Goal: Book appointment/travel/reservation

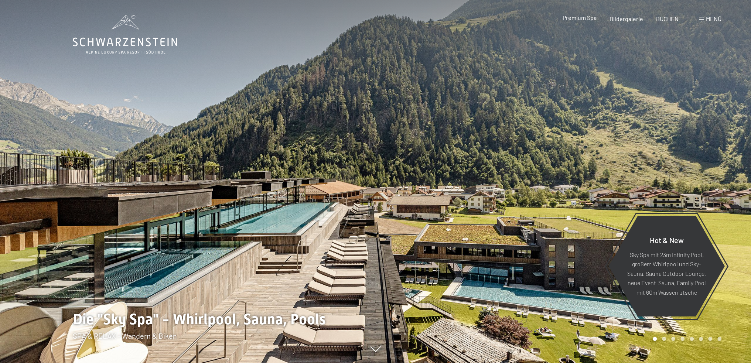
click at [587, 21] on div "Premium Spa" at bounding box center [579, 18] width 34 height 8
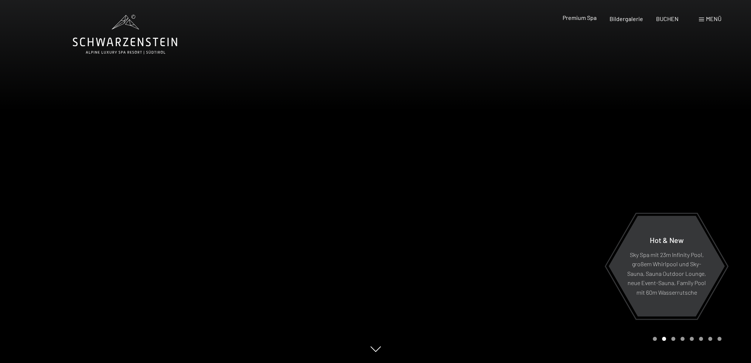
click at [581, 18] on span "Premium Spa" at bounding box center [579, 17] width 34 height 7
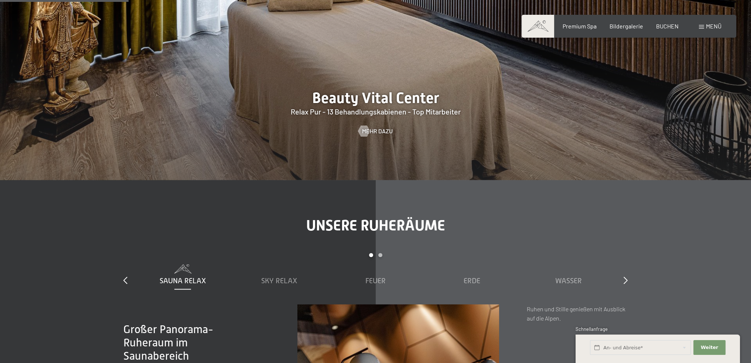
scroll to position [1108, 0]
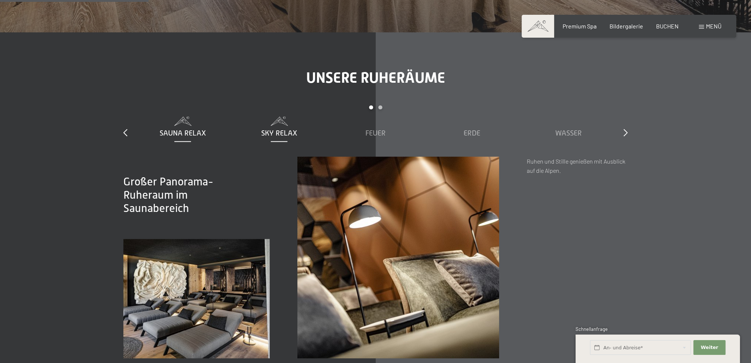
click at [270, 136] on span "Sky Relax" at bounding box center [279, 133] width 36 height 8
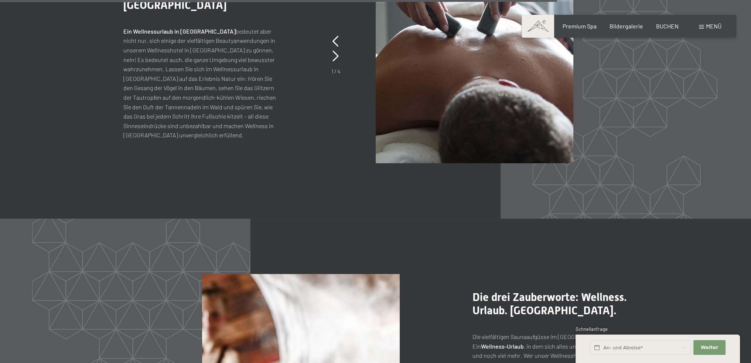
scroll to position [3509, 0]
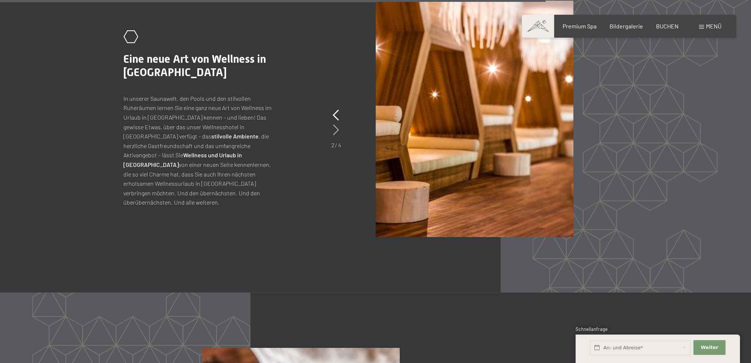
click at [333, 128] on icon at bounding box center [336, 129] width 6 height 11
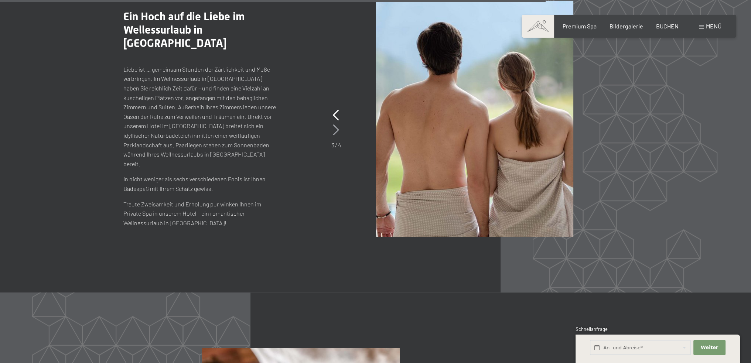
click at [333, 128] on icon at bounding box center [336, 129] width 6 height 11
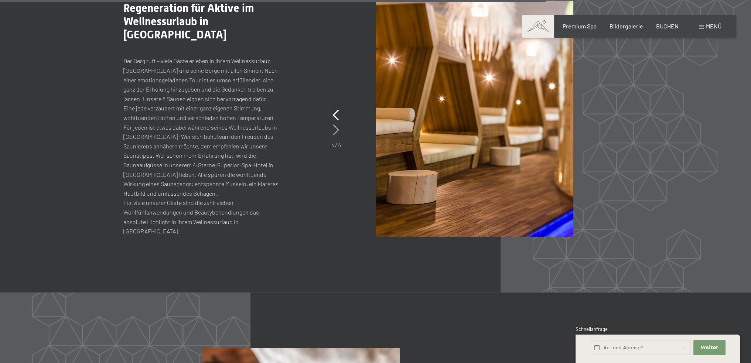
click at [333, 129] on icon at bounding box center [336, 129] width 6 height 11
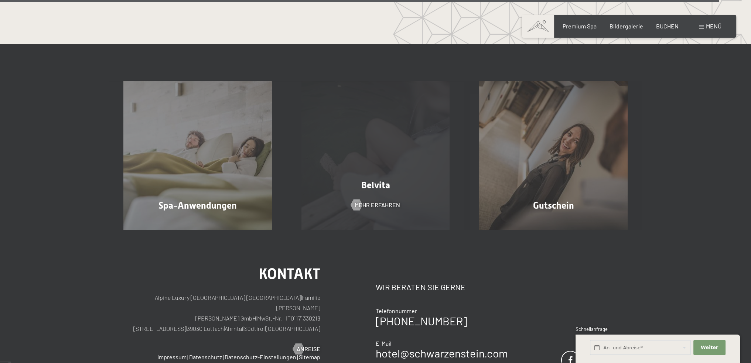
scroll to position [4691, 0]
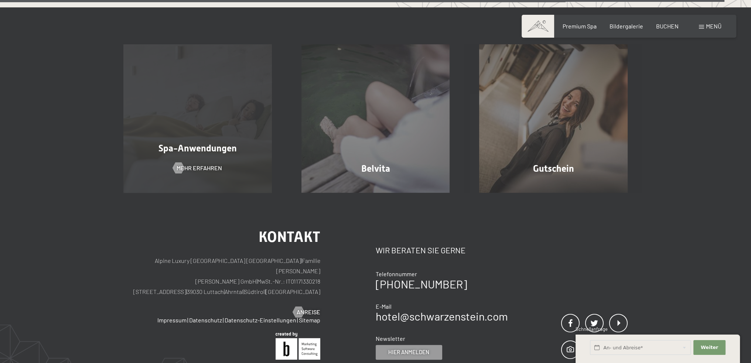
click at [230, 167] on div "Spa-Anwendungen Mehr erfahren" at bounding box center [198, 118] width 178 height 148
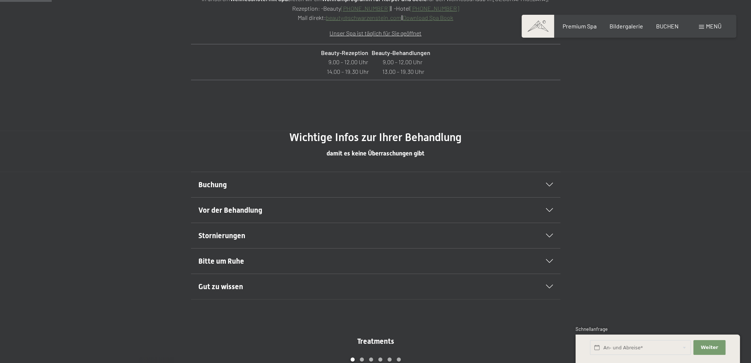
scroll to position [406, 0]
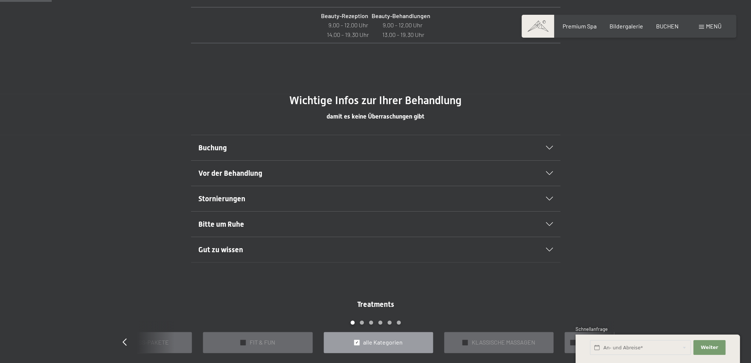
click at [290, 149] on h2 "Buchung" at bounding box center [357, 148] width 319 height 10
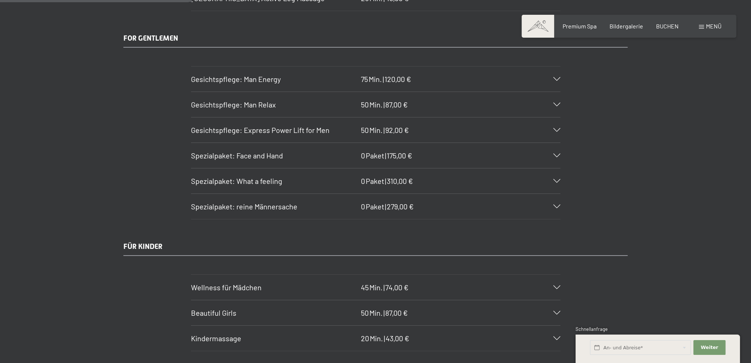
scroll to position [1514, 0]
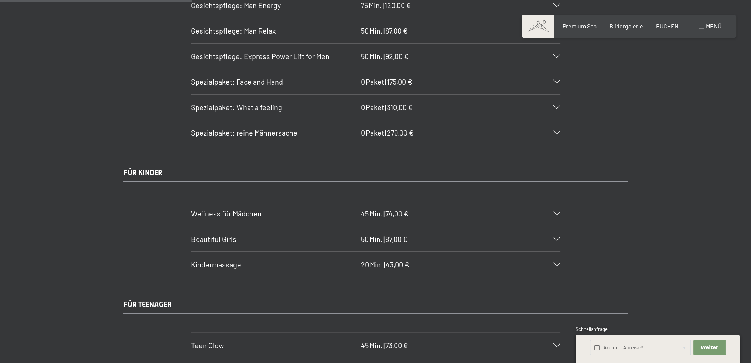
click at [559, 205] on div "Wellness für Mädchen 45 Min. | 74,00 €" at bounding box center [375, 213] width 369 height 25
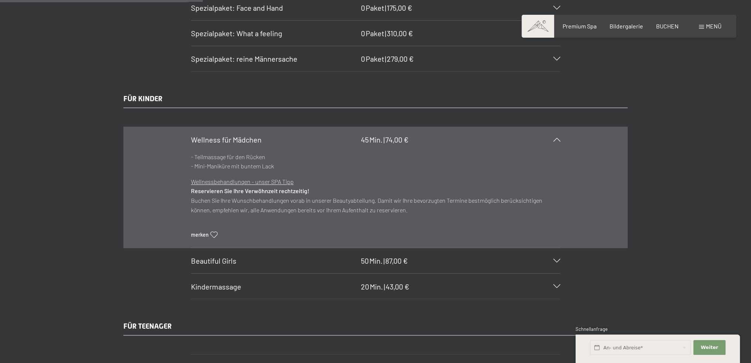
scroll to position [1625, 0]
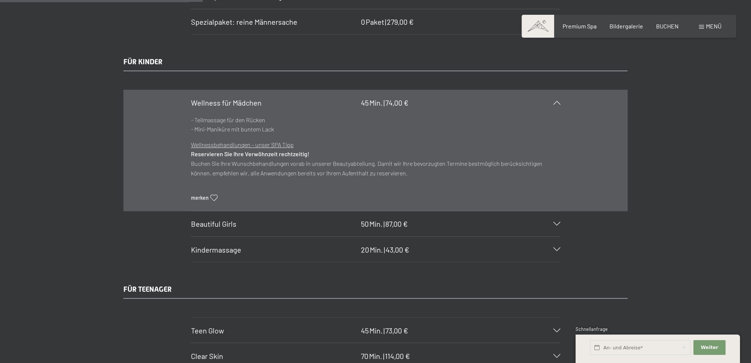
click at [551, 240] on div "Kindermassage 20 Min. | 43,00 €" at bounding box center [375, 249] width 369 height 25
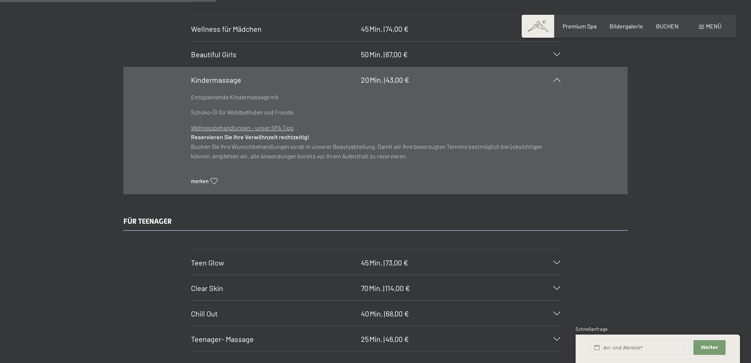
scroll to position [1736, 0]
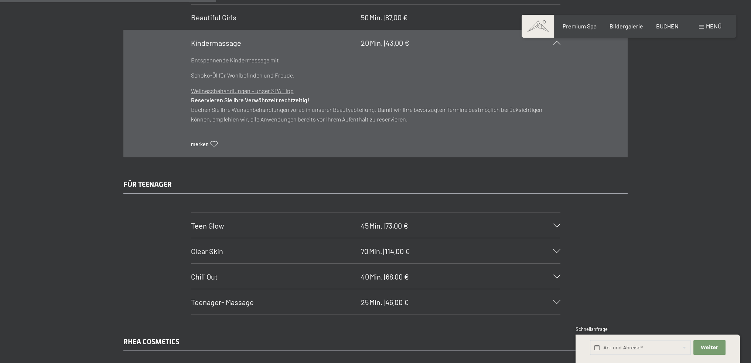
click at [551, 300] on div at bounding box center [552, 302] width 16 height 4
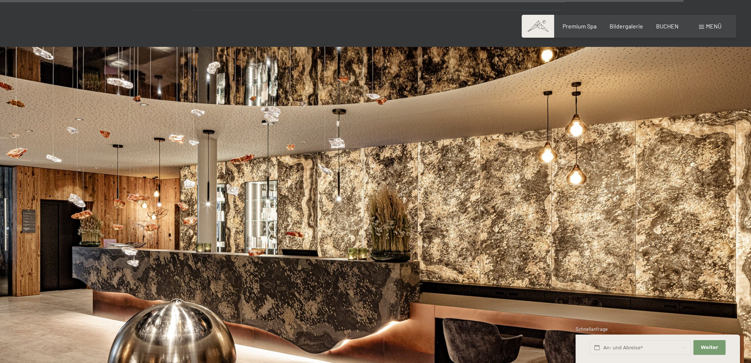
scroll to position [5467, 0]
